Goal: Ask a question

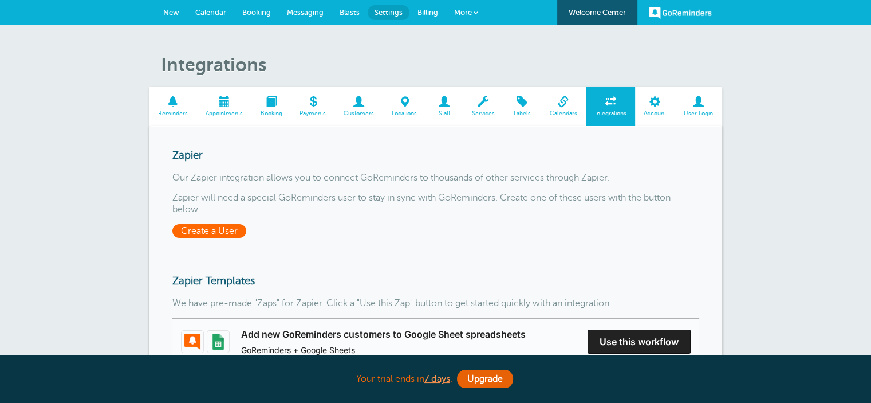
click at [209, 231] on span "Create a User" at bounding box center [209, 231] width 74 height 14
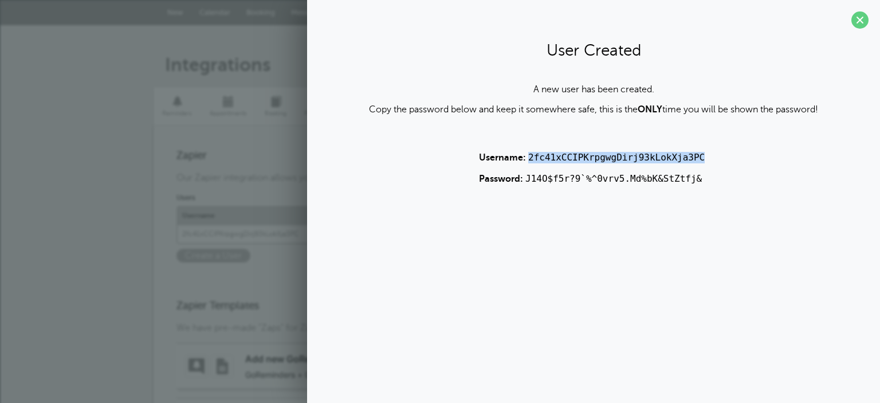
drag, startPoint x: 697, startPoint y: 157, endPoint x: 528, endPoint y: 155, distance: 169.0
click at [528, 155] on p "Username: 2fc41xCCIPKrpgwgDirj93kLokXja3PC" at bounding box center [593, 157] width 229 height 11
copy code "2fc41xCCIPKrpgwgDirj93kLokXja3PC"
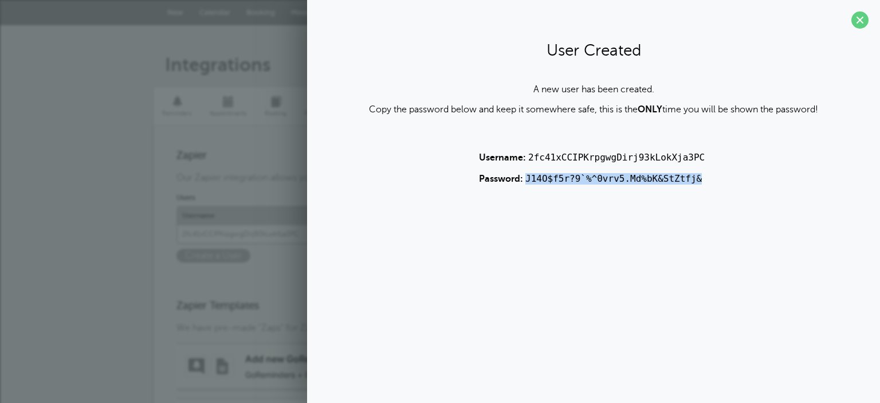
drag, startPoint x: 697, startPoint y: 176, endPoint x: 525, endPoint y: 183, distance: 172.0
click at [525, 183] on section "User Created A new user has been created. Copy the password below and keep it s…" at bounding box center [593, 115] width 573 height 230
copy code "J14O$f5r?9`%^0vrv5.Md%bK&StZtfj&"
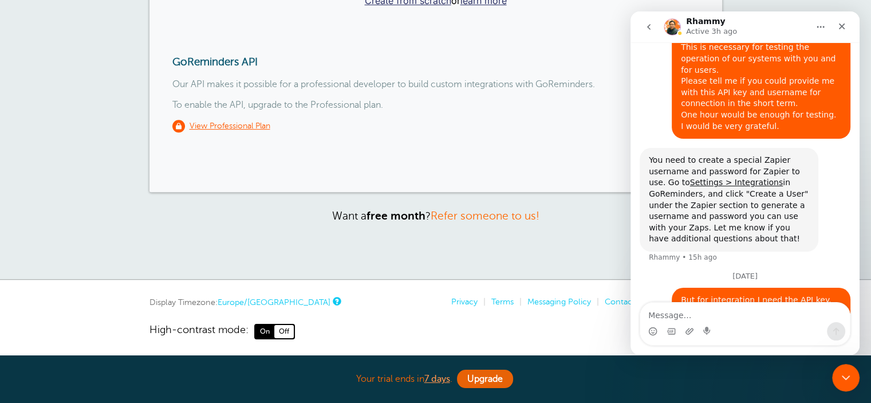
scroll to position [535, 0]
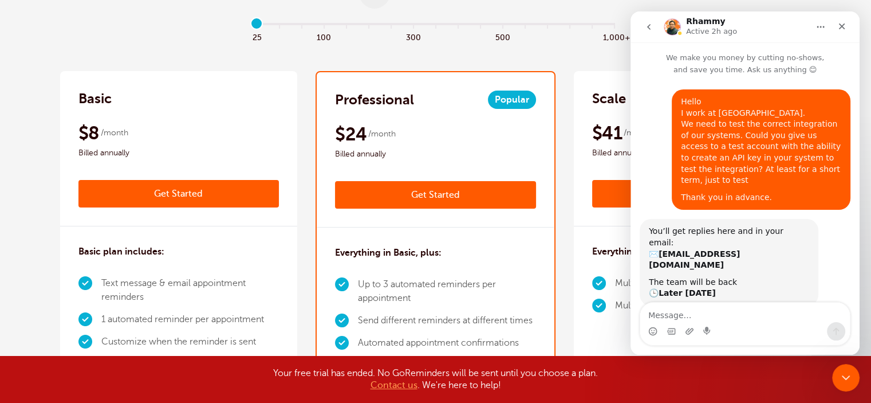
scroll to position [447, 0]
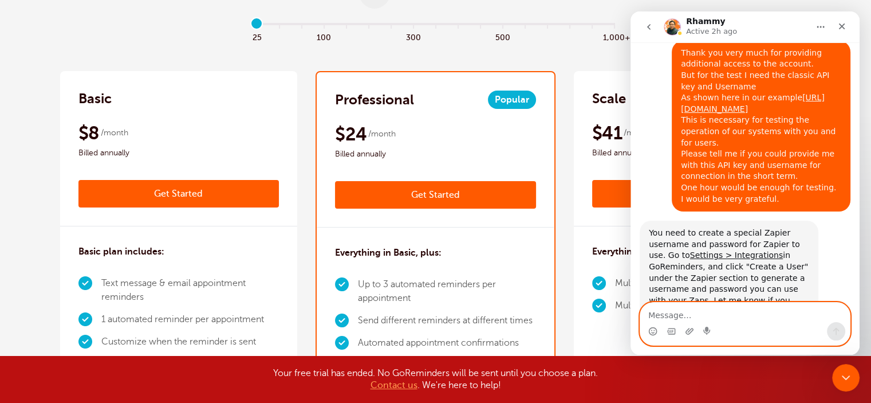
click at [727, 315] on textarea "Message…" at bounding box center [745, 311] width 210 height 19
paste textarea "But for integration I need the API key. Could you give me access to it, even fo…"
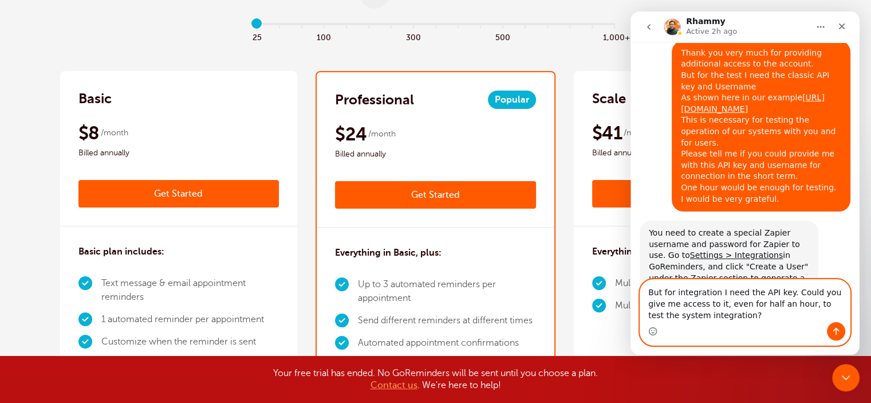
scroll to position [471, 0]
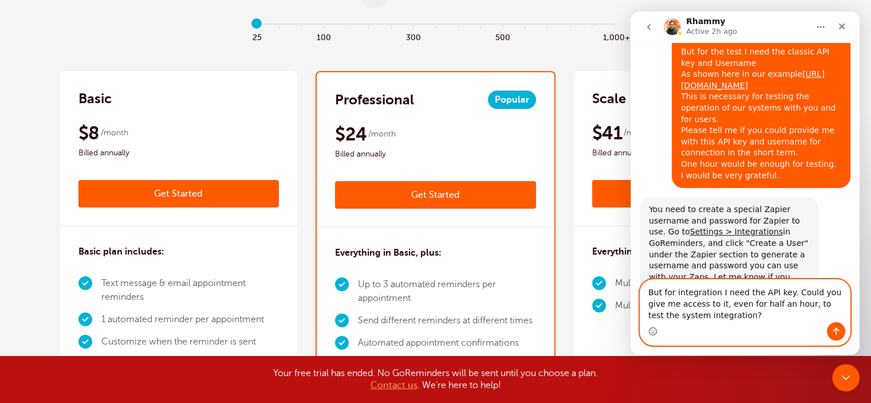
type textarea "But for integration I need the API key. Could you give me access to it, even fo…"
click at [833, 329] on icon "Send a message…" at bounding box center [836, 331] width 9 height 9
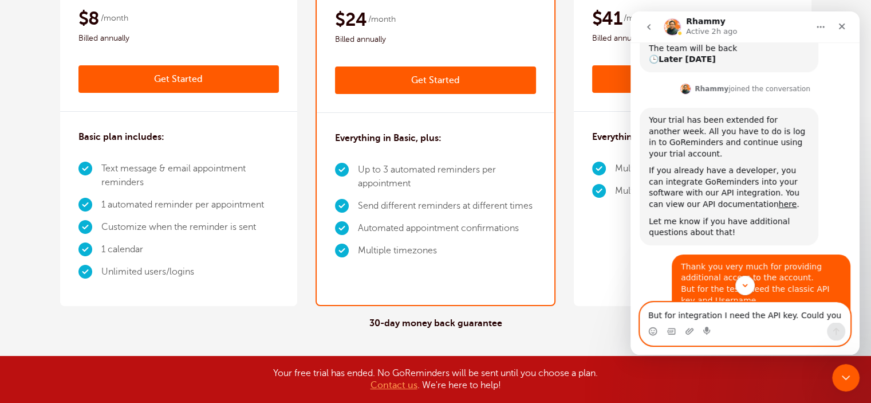
scroll to position [535, 0]
